Goal: Information Seeking & Learning: Check status

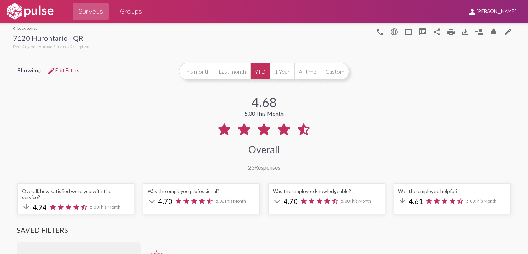
click at [24, 30] on link "arrow_back_ios back to list" at bounding box center [51, 28] width 76 height 5
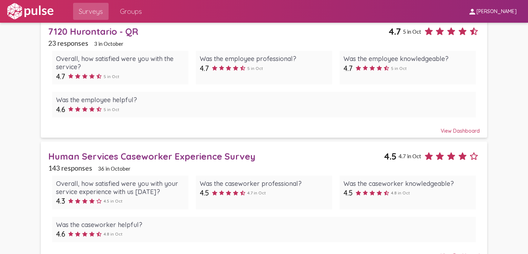
scroll to position [440, 0]
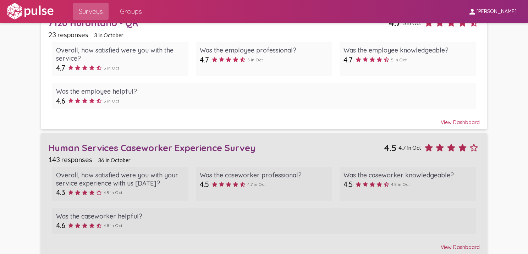
click at [208, 143] on div "Human Services Caseworker Experience Survey" at bounding box center [216, 147] width 336 height 11
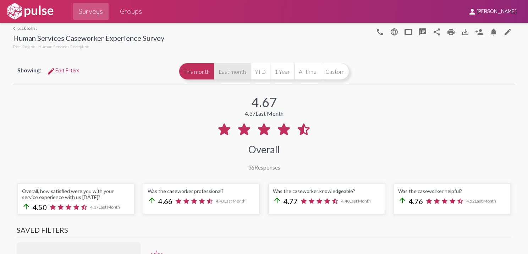
click at [228, 76] on button "Last month" at bounding box center [232, 71] width 36 height 17
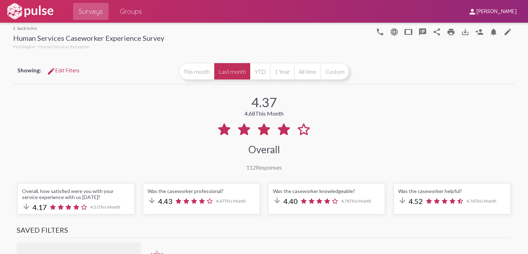
click at [19, 26] on link "arrow_back_ios back to list" at bounding box center [88, 28] width 151 height 5
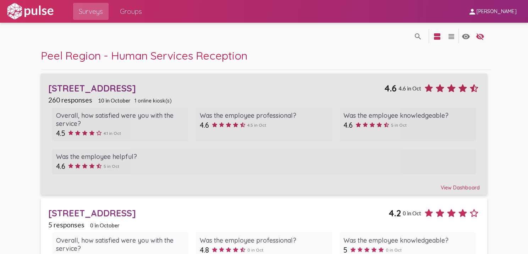
click at [92, 89] on div "[STREET_ADDRESS]" at bounding box center [216, 88] width 336 height 11
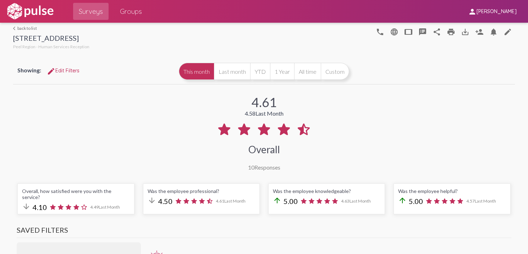
scroll to position [2, 0]
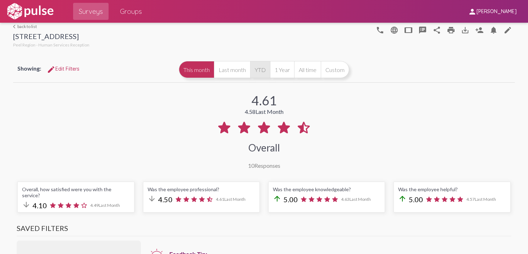
click at [253, 72] on button "YTD" at bounding box center [260, 69] width 20 height 17
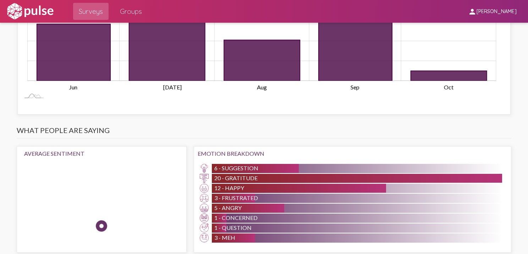
scroll to position [514, 0]
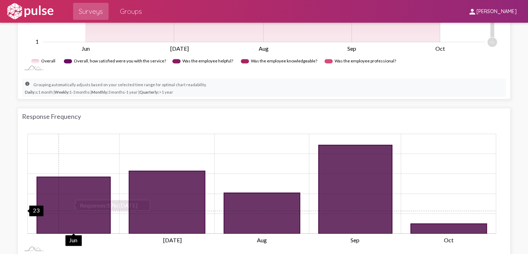
click at [57, 203] on icon "Responses" at bounding box center [73, 205] width 73 height 57
click at [79, 183] on icon "57 2025-06-01" at bounding box center [73, 205] width 73 height 57
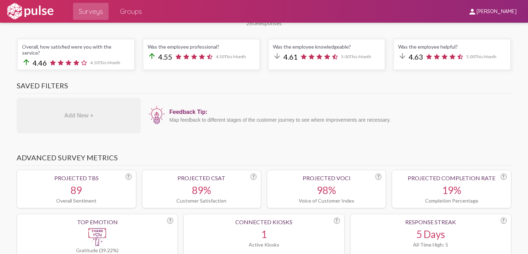
scroll to position [0, 0]
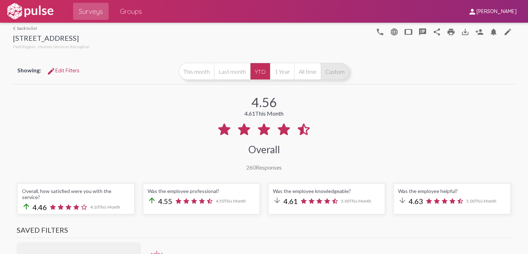
click at [326, 67] on button "Custom" at bounding box center [335, 71] width 28 height 17
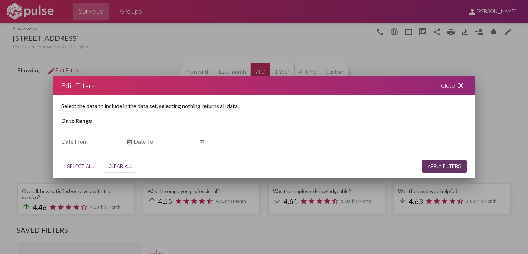
click at [128, 140] on icon "Open calendar" at bounding box center [129, 141] width 4 height 5
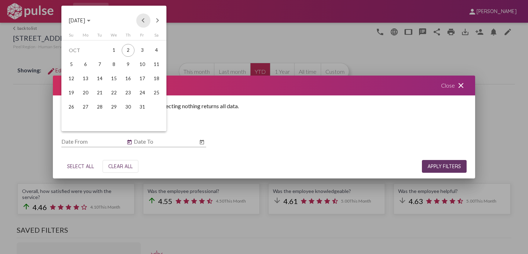
click at [144, 21] on button "Previous month" at bounding box center [143, 20] width 14 height 14
click at [73, 68] on div "1" at bounding box center [71, 64] width 13 height 13
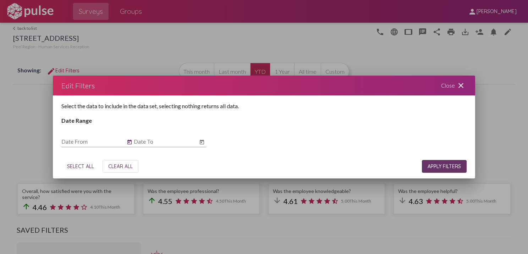
type input "[DATE]"
click at [202, 142] on icon "Open calendar" at bounding box center [202, 142] width 6 height 9
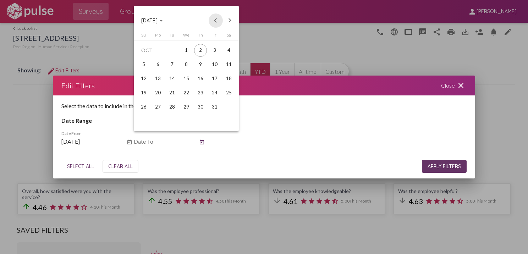
click at [218, 20] on button "Previous month" at bounding box center [216, 20] width 14 height 14
click at [160, 121] on div "30" at bounding box center [158, 121] width 13 height 13
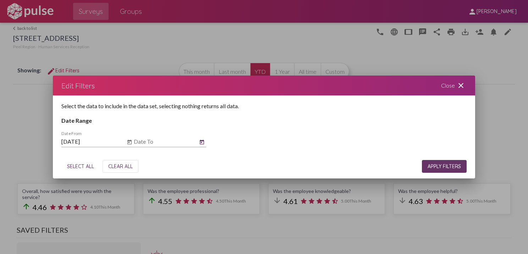
type input "[DATE]"
click at [428, 165] on span "APPLY FILTERS" at bounding box center [444, 166] width 33 height 6
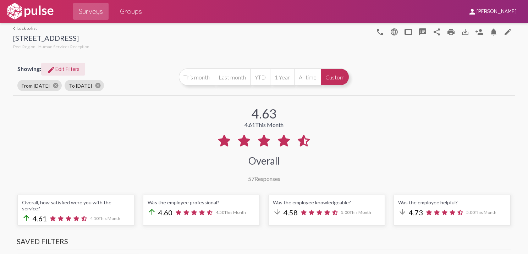
click at [62, 71] on span "edit Edit Filters" at bounding box center [63, 69] width 33 height 6
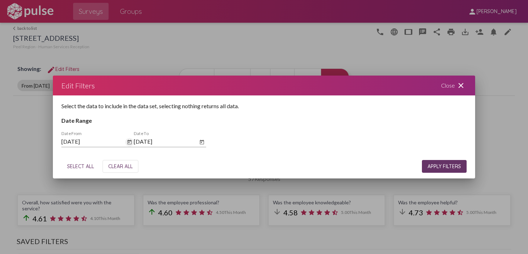
click at [128, 138] on icon "Open calendar" at bounding box center [130, 142] width 6 height 9
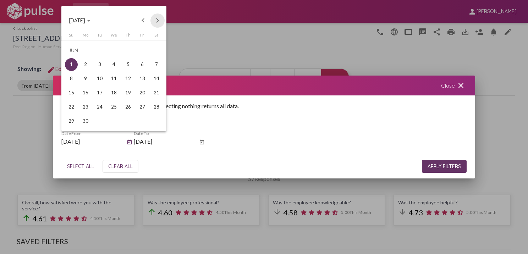
click at [155, 22] on button "Next month" at bounding box center [157, 20] width 14 height 14
click at [103, 64] on div "1" at bounding box center [99, 64] width 13 height 13
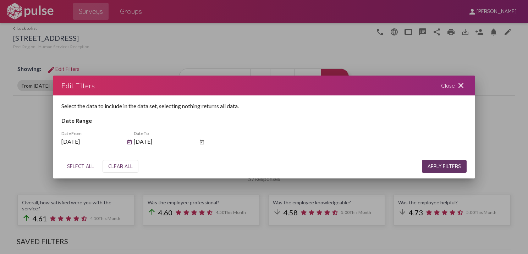
type input "[DATE]"
click at [202, 141] on icon "Open calendar" at bounding box center [202, 141] width 4 height 5
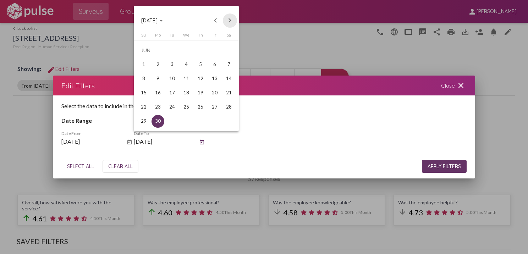
click at [231, 20] on button "Next month" at bounding box center [230, 20] width 14 height 14
click at [172, 121] on div "30" at bounding box center [172, 121] width 13 height 13
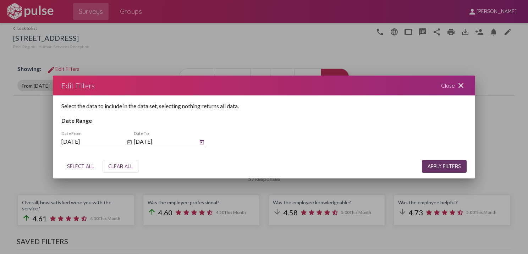
type input "[DATE]"
click at [450, 163] on span "APPLY FILTERS" at bounding box center [444, 166] width 33 height 6
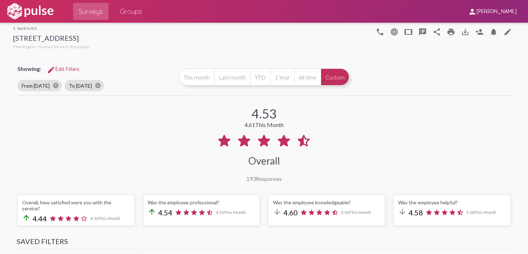
click at [29, 28] on link "arrow_back_ios back to list" at bounding box center [51, 28] width 76 height 5
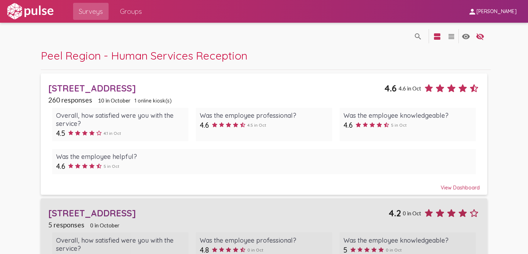
click at [86, 211] on div "[STREET_ADDRESS]" at bounding box center [218, 213] width 340 height 11
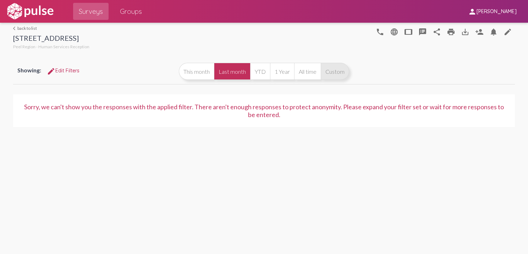
click at [336, 70] on button "Custom" at bounding box center [335, 71] width 28 height 17
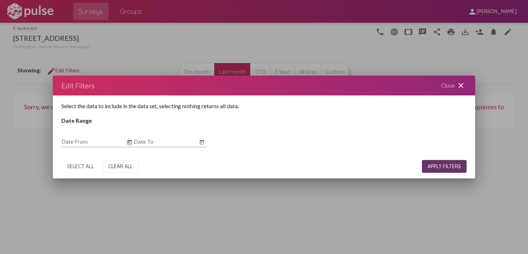
click at [129, 141] on icon "Open calendar" at bounding box center [129, 141] width 4 height 5
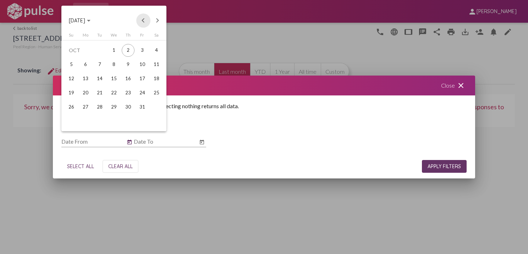
click at [143, 24] on button "Previous month" at bounding box center [143, 20] width 14 height 14
click at [72, 66] on div "1" at bounding box center [71, 64] width 13 height 13
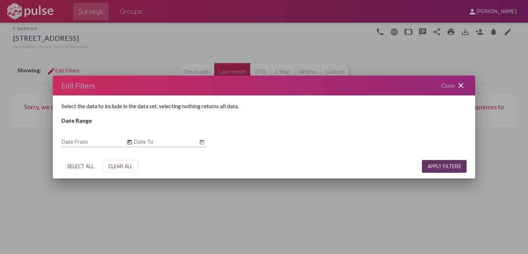
type input "[DATE]"
click at [202, 142] on icon "Open calendar" at bounding box center [202, 141] width 4 height 5
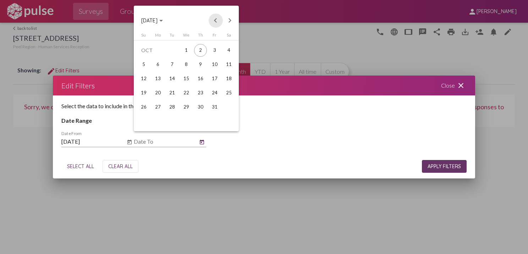
click at [215, 17] on button "Previous month" at bounding box center [216, 20] width 14 height 14
click at [159, 122] on div "30" at bounding box center [158, 121] width 13 height 13
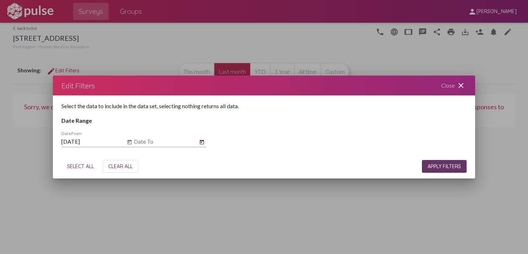
type input "[DATE]"
click at [434, 164] on span "APPLY FILTERS" at bounding box center [444, 166] width 33 height 6
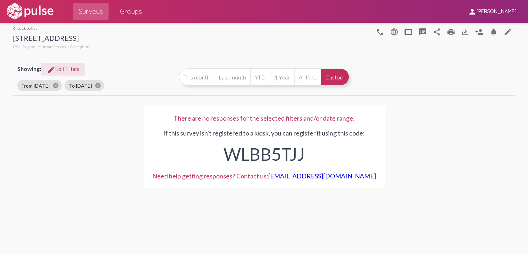
click at [69, 67] on span "edit Edit Filters" at bounding box center [63, 69] width 33 height 6
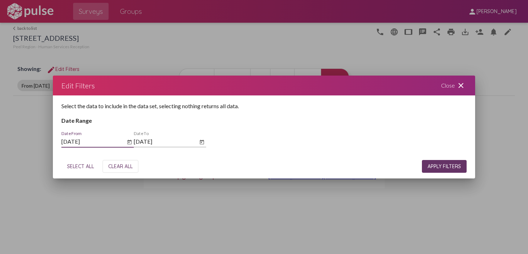
click at [129, 143] on icon "Open calendar" at bounding box center [130, 142] width 6 height 9
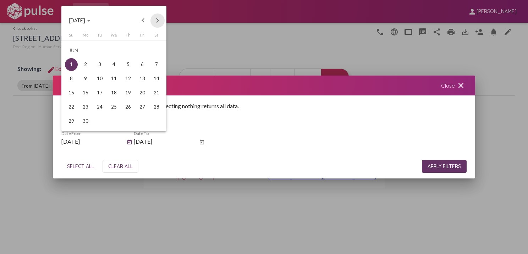
click at [156, 20] on button "Next month" at bounding box center [157, 20] width 14 height 14
click at [103, 63] on div "1" at bounding box center [99, 64] width 13 height 13
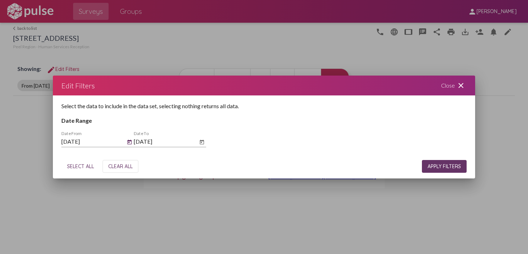
type input "[DATE]"
click at [200, 139] on icon "Open calendar" at bounding box center [202, 141] width 4 height 5
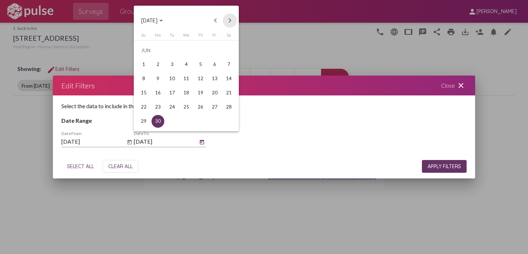
click at [230, 20] on button "Next month" at bounding box center [230, 20] width 14 height 14
click at [174, 122] on div "30" at bounding box center [172, 121] width 13 height 13
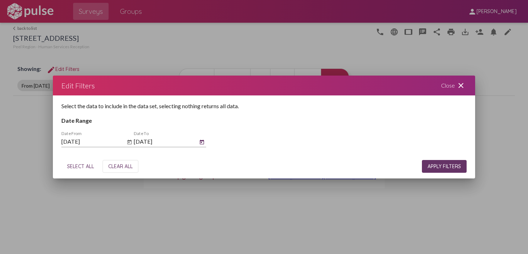
type input "[DATE]"
click at [434, 165] on span "APPLY FILTERS" at bounding box center [444, 166] width 33 height 6
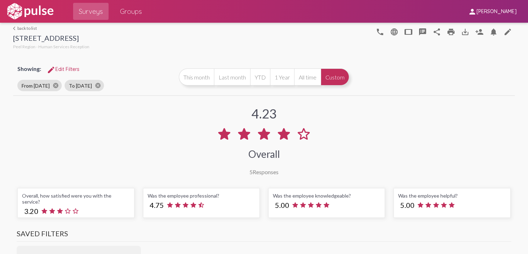
click at [31, 28] on link "arrow_back_ios back to list" at bounding box center [51, 28] width 76 height 5
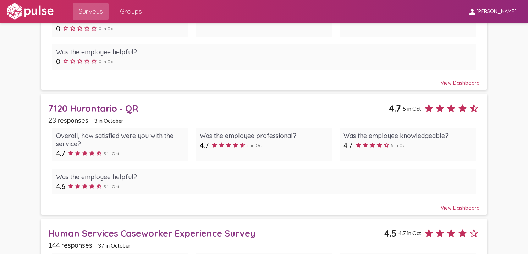
scroll to position [355, 0]
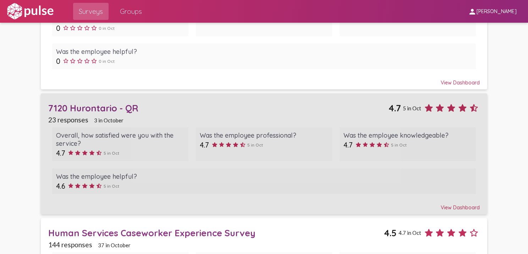
click at [84, 104] on div "7120 Hurontario - QR" at bounding box center [218, 108] width 340 height 11
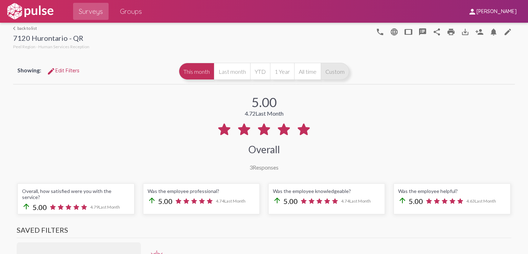
click at [329, 68] on button "Custom" at bounding box center [335, 71] width 28 height 17
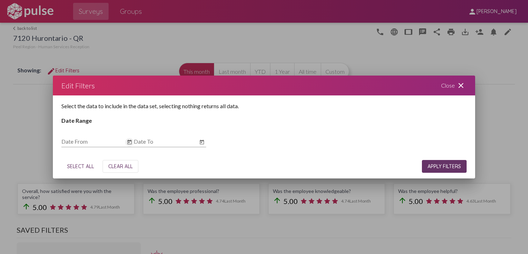
click at [132, 142] on icon "Open calendar" at bounding box center [130, 142] width 6 height 9
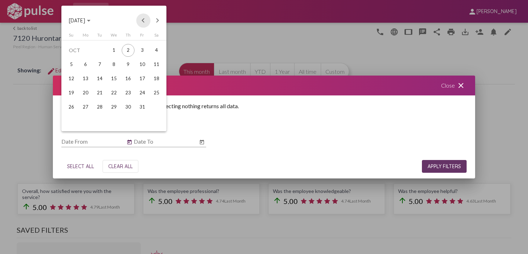
click at [143, 19] on button "Previous month" at bounding box center [143, 20] width 14 height 14
click at [99, 65] on div "1" at bounding box center [99, 64] width 13 height 13
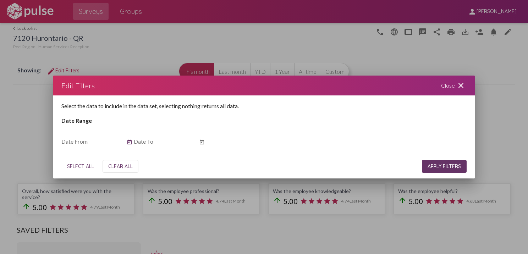
type input "[DATE]"
click at [202, 143] on icon "Open calendar" at bounding box center [202, 142] width 6 height 9
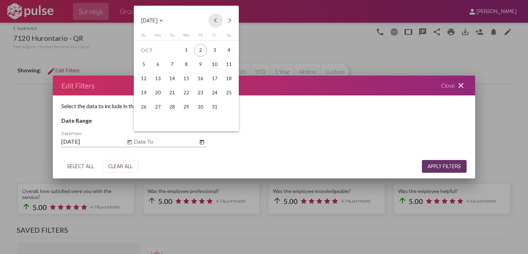
click at [215, 21] on button "Previous month" at bounding box center [216, 20] width 14 height 14
click at [175, 117] on div "30" at bounding box center [172, 121] width 13 height 13
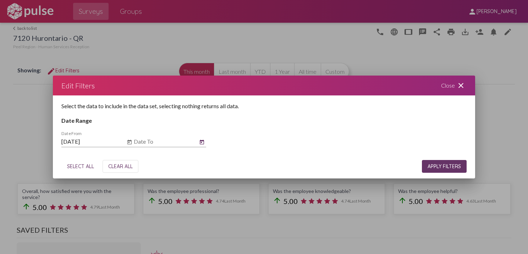
type input "[DATE]"
click at [445, 164] on span "APPLY FILTERS" at bounding box center [444, 166] width 33 height 6
